Goal: Task Accomplishment & Management: Use online tool/utility

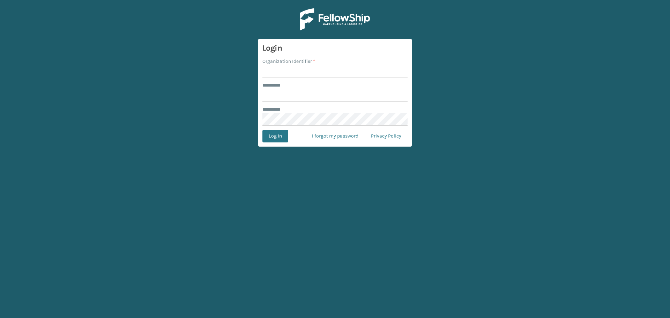
click at [319, 64] on div "Organization Identifier *" at bounding box center [335, 61] width 145 height 7
click at [315, 70] on input "Organization Identifier *" at bounding box center [335, 71] width 145 height 13
type input "SuperAdminOrganization"
click at [299, 96] on input "******** *" at bounding box center [335, 95] width 145 height 13
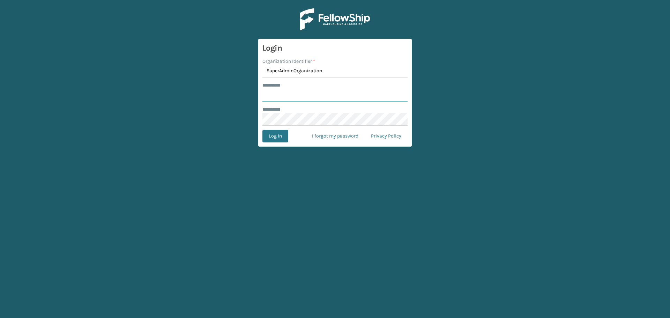
drag, startPoint x: 299, startPoint y: 96, endPoint x: 301, endPoint y: 102, distance: 6.3
click at [299, 96] on input "******** *" at bounding box center [335, 95] width 145 height 13
type input "******"
click at [266, 135] on button "Log In" at bounding box center [276, 136] width 26 height 13
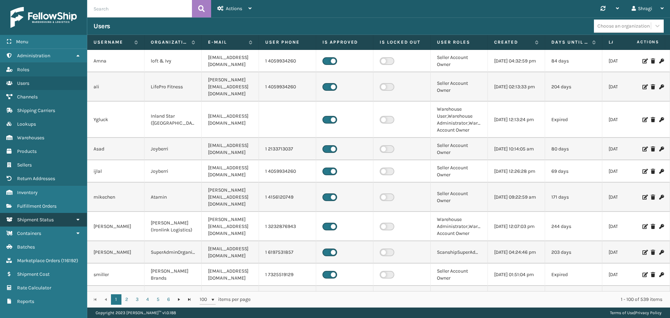
click at [54, 215] on link "Sellers Shipment Status" at bounding box center [43, 220] width 87 height 14
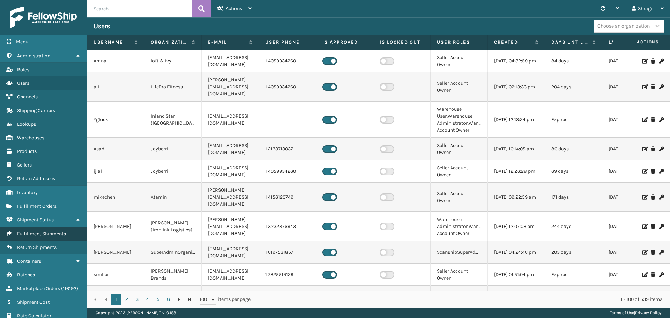
click at [56, 235] on span "Fulfillment Shipments" at bounding box center [41, 234] width 49 height 6
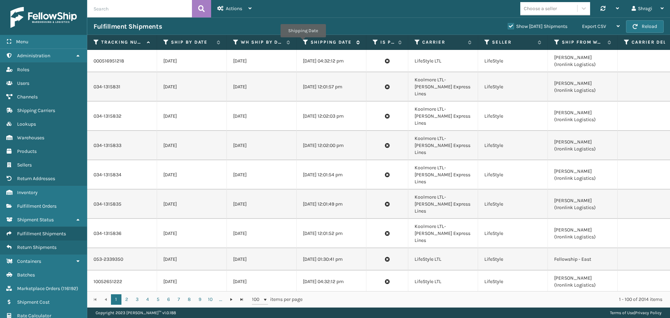
click at [303, 42] on icon at bounding box center [306, 42] width 6 height 6
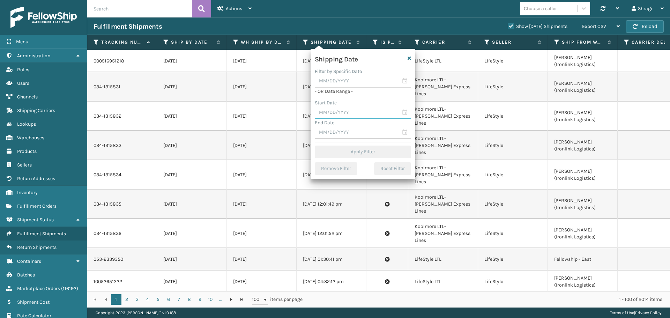
click at [335, 115] on input "text" at bounding box center [363, 112] width 96 height 13
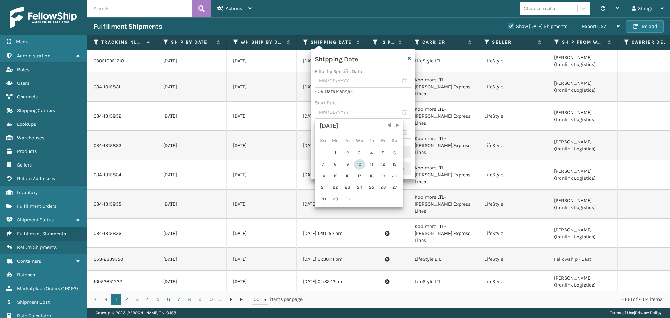
click at [362, 168] on div "10" at bounding box center [360, 164] width 12 height 10
type input "[DATE]"
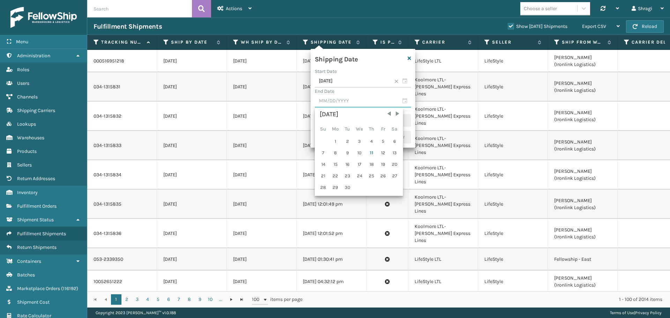
click at [328, 101] on input "text" at bounding box center [363, 101] width 96 height 13
click at [358, 154] on div "10" at bounding box center [360, 153] width 12 height 10
type input "[DATE]"
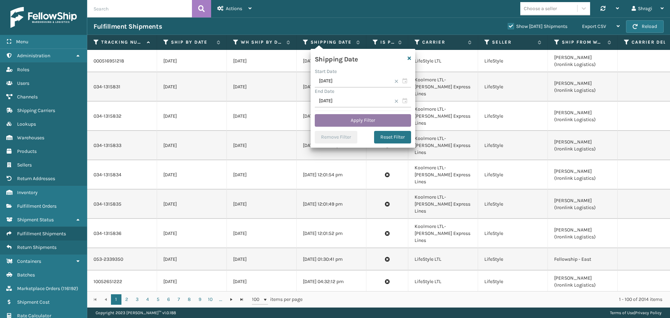
click at [344, 120] on button "Apply Filter" at bounding box center [363, 120] width 96 height 13
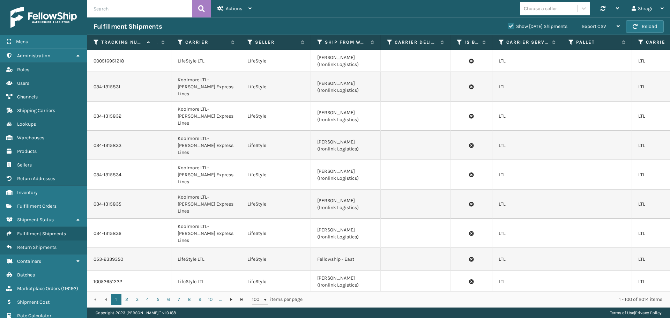
scroll to position [0, 248]
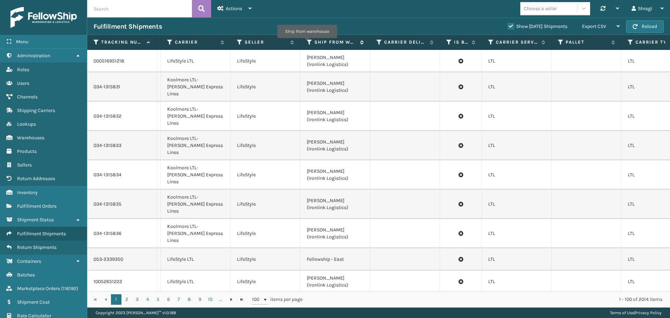
click at [307, 43] on icon at bounding box center [310, 42] width 6 height 6
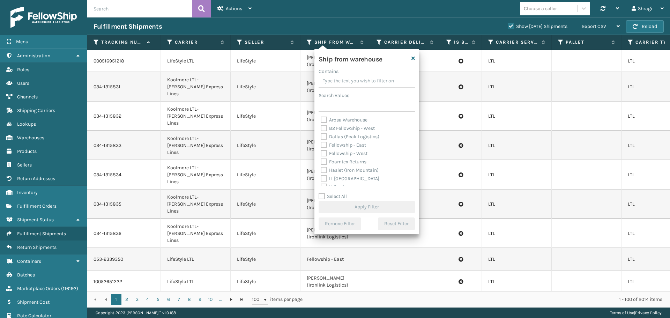
click at [344, 146] on label "Fellowship - East" at bounding box center [343, 145] width 45 height 6
click at [321, 146] on input "Fellowship - East" at bounding box center [321, 143] width 0 height 5
checkbox input "true"
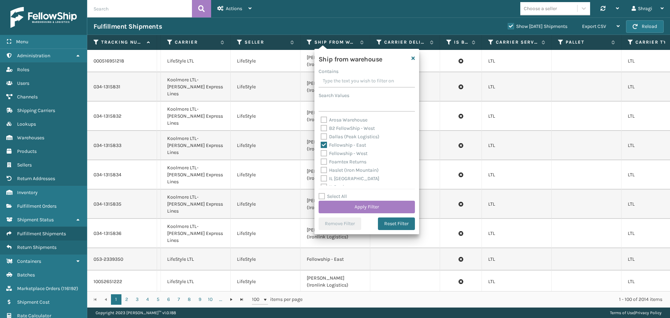
click at [363, 155] on label "Fellowship - West" at bounding box center [344, 153] width 47 height 6
click at [321, 154] on input "Fellowship - West" at bounding box center [321, 151] width 0 height 5
checkbox input "true"
click at [336, 137] on label "Dallas (Peak Logistics)" at bounding box center [350, 137] width 59 height 6
click at [321, 137] on input "Dallas (Peak Logistics)" at bounding box center [321, 135] width 0 height 5
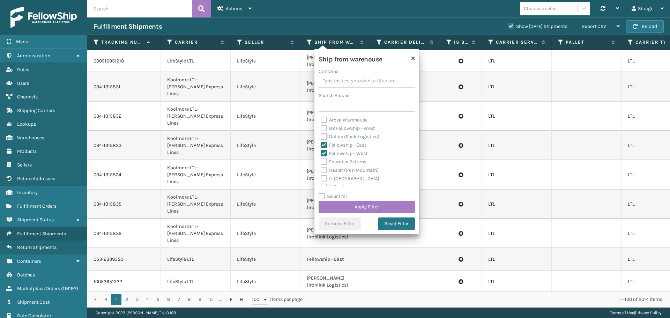
checkbox input "true"
click at [333, 171] on label "Haslet (Iron Mountain)" at bounding box center [350, 170] width 58 height 6
click at [321, 171] on input "Haslet (Iron Mountain)" at bounding box center [321, 168] width 0 height 5
checkbox input "true"
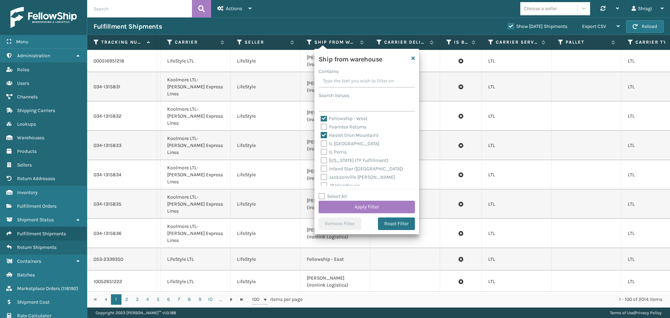
click at [351, 157] on div "[US_STATE] (TF Fulfillment)" at bounding box center [367, 160] width 92 height 8
click at [361, 161] on label "[US_STATE] (TF Fulfillment)" at bounding box center [355, 160] width 68 height 6
click at [321, 161] on input "[US_STATE] (TF Fulfillment)" at bounding box center [321, 158] width 0 height 5
checkbox input "true"
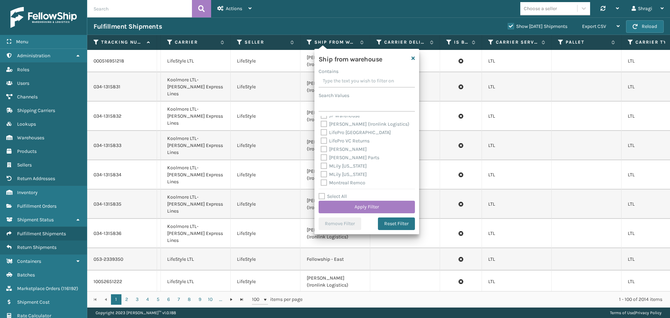
click at [343, 148] on label "[PERSON_NAME]" at bounding box center [344, 149] width 46 height 6
click at [321, 148] on input "[PERSON_NAME]" at bounding box center [321, 147] width 0 height 5
checkbox input "true"
click at [341, 146] on label "SleepGeekz Warehouse" at bounding box center [350, 147] width 59 height 6
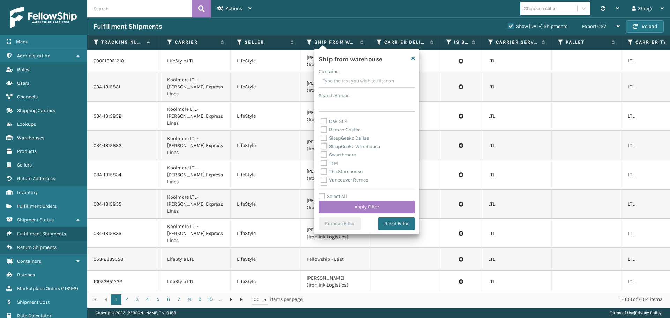
click at [321, 146] on input "SleepGeekz Warehouse" at bounding box center [321, 144] width 0 height 5
checkbox input "true"
click at [335, 155] on label "TFM" at bounding box center [329, 156] width 17 height 6
click at [321, 155] on input "TFM" at bounding box center [321, 154] width 0 height 5
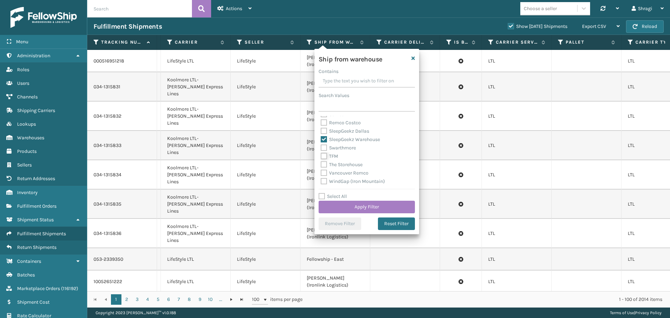
checkbox input "true"
click at [370, 203] on button "Apply Filter" at bounding box center [367, 207] width 96 height 13
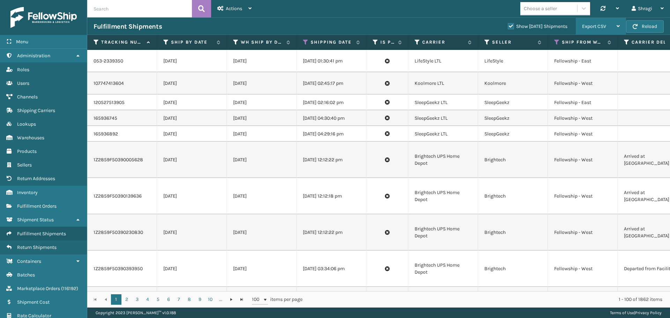
click at [609, 24] on div "Export CSV" at bounding box center [601, 26] width 38 height 17
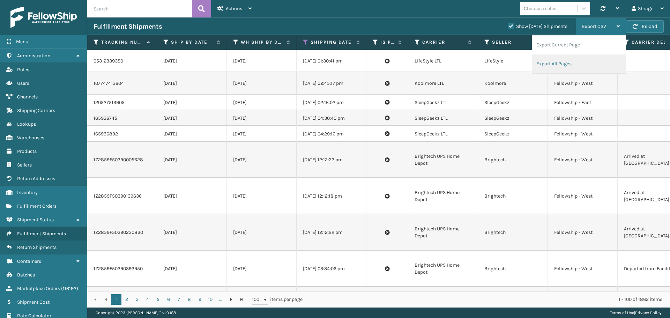
click at [568, 67] on li "Export All Pages" at bounding box center [579, 63] width 94 height 19
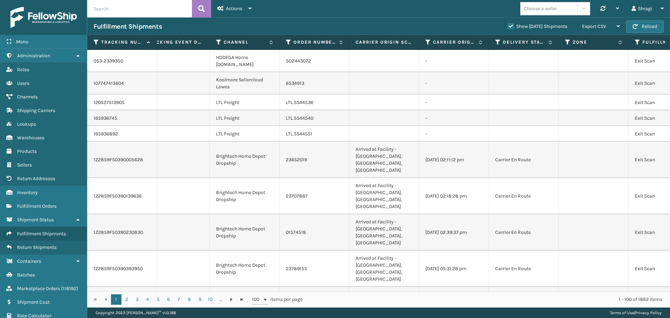
scroll to position [0, 1571]
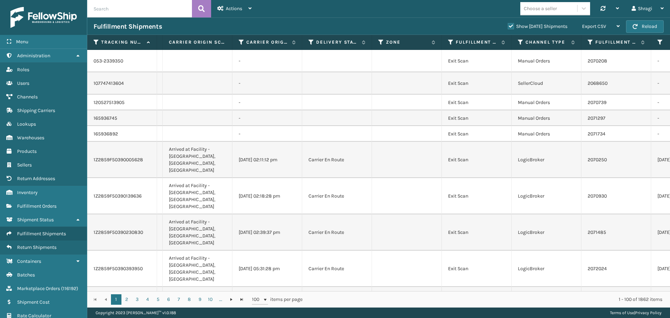
click at [308, 37] on th "Delivery Status" at bounding box center [337, 42] width 70 height 15
click at [310, 42] on icon at bounding box center [312, 42] width 6 height 6
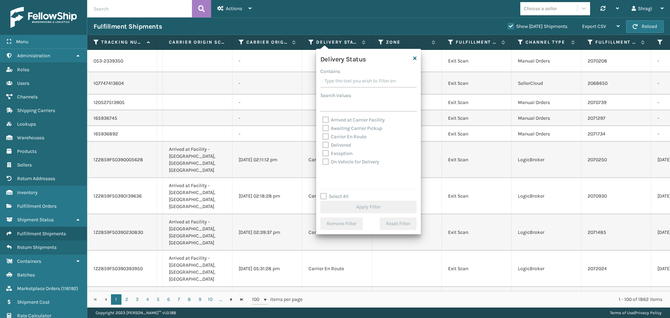
click at [331, 126] on label "Awaiting Carrier Pickup" at bounding box center [353, 128] width 60 height 6
click at [323, 126] on input "Awaiting Carrier Pickup" at bounding box center [323, 126] width 0 height 5
checkbox input "true"
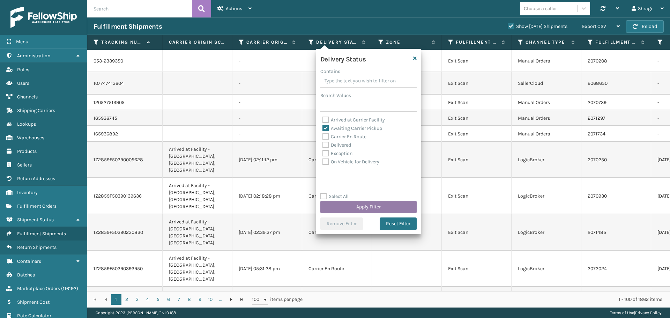
click at [373, 206] on button "Apply Filter" at bounding box center [369, 207] width 96 height 13
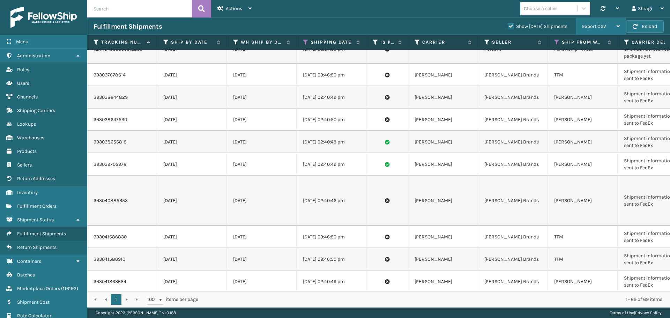
click at [614, 27] on div "Export CSV" at bounding box center [601, 26] width 38 height 17
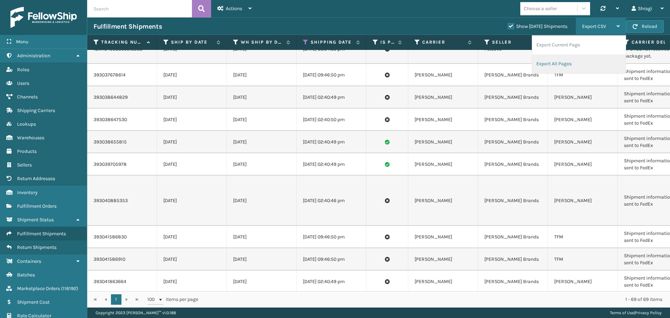
click at [572, 68] on li "Export All Pages" at bounding box center [579, 63] width 94 height 19
